Goal: Task Accomplishment & Management: Complete application form

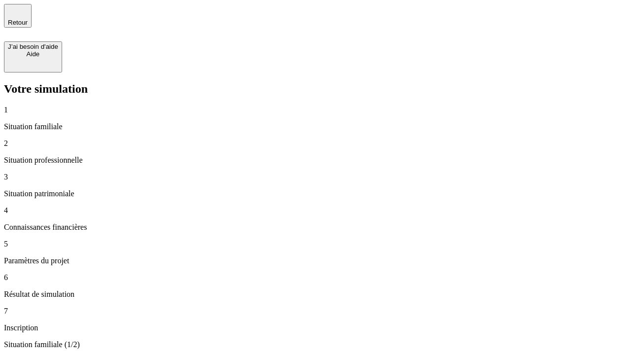
type input "30 000"
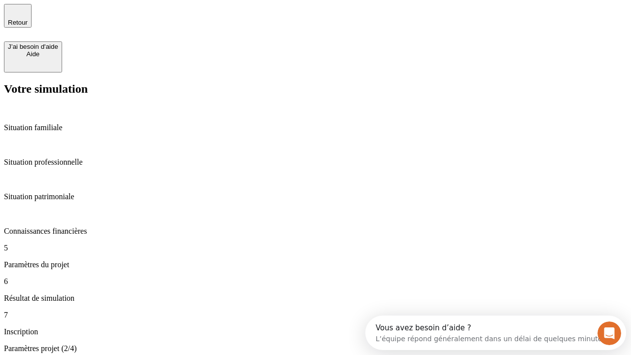
type input "25"
type input "1 000"
type input "640"
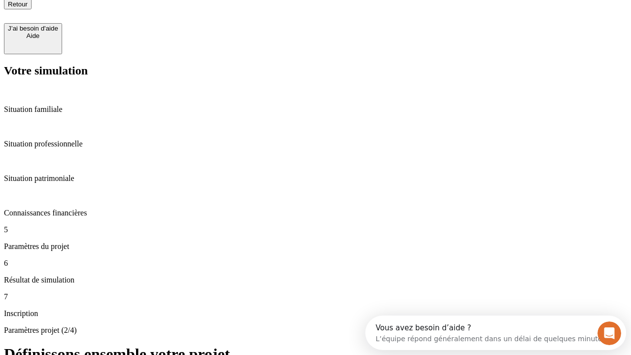
scroll to position [8, 0]
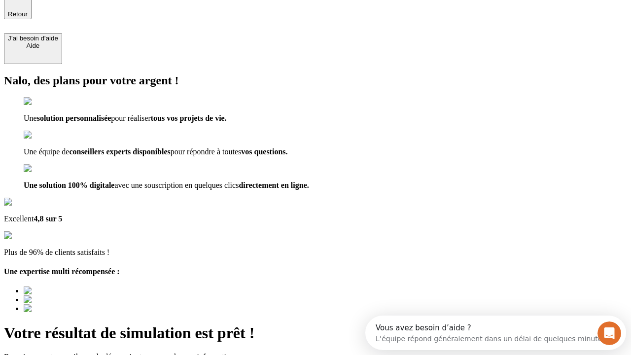
type input "[EMAIL_ADDRESS][PERSON_NAME][DOMAIN_NAME]"
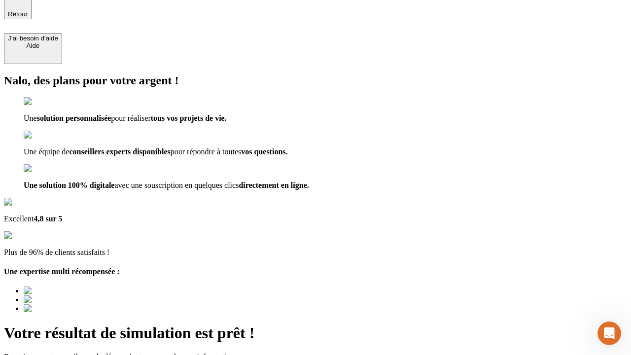
scroll to position [0, 0]
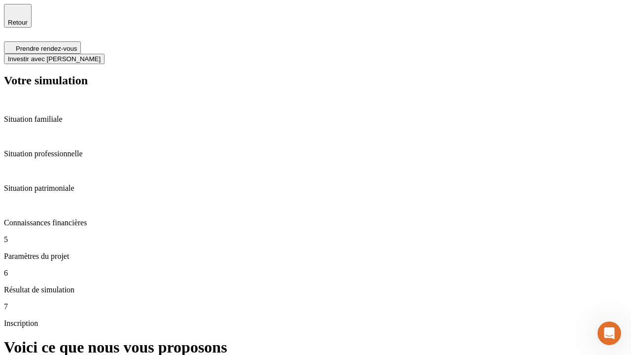
click at [101, 55] on span "Investir avec [PERSON_NAME]" at bounding box center [54, 58] width 93 height 7
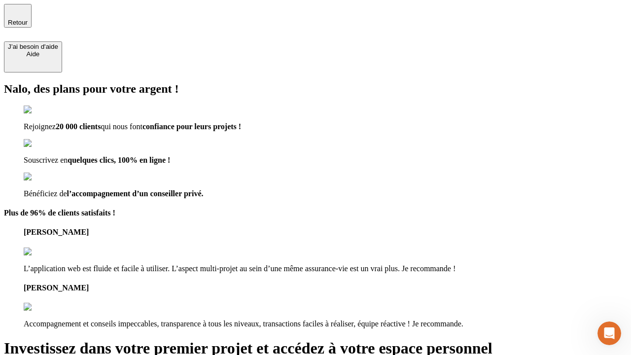
type input "[PERSON_NAME][EMAIL_ADDRESS][DOMAIN_NAME]"
